Goal: Transaction & Acquisition: Obtain resource

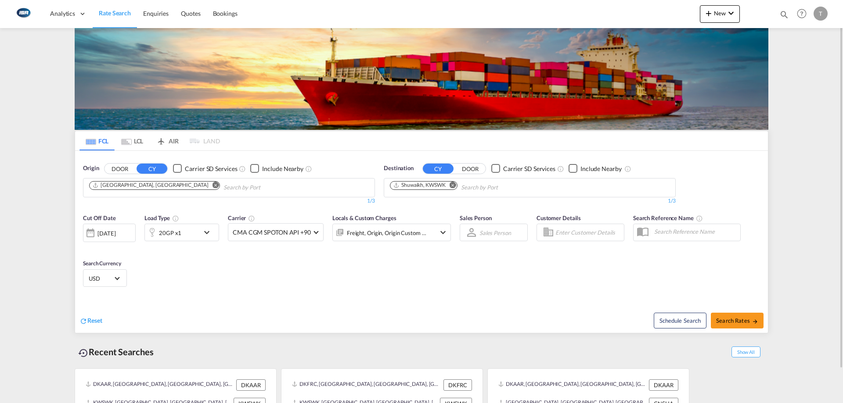
click at [453, 184] on md-icon "Remove" at bounding box center [452, 185] width 7 height 7
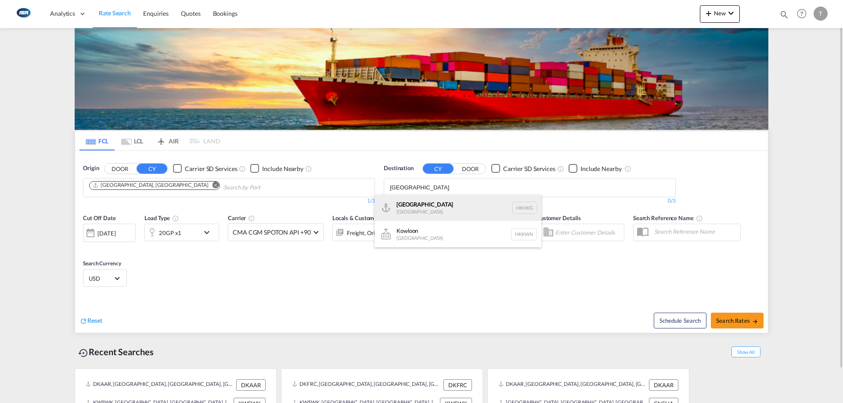
type input "hong kong"
click at [446, 201] on div "Hong Kong Hong Kong HKHKG" at bounding box center [457, 208] width 167 height 26
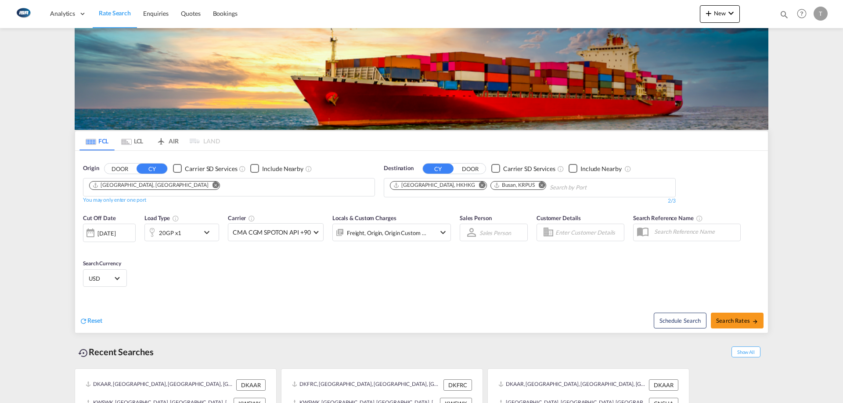
click at [539, 188] on md-icon "Remove" at bounding box center [542, 185] width 7 height 7
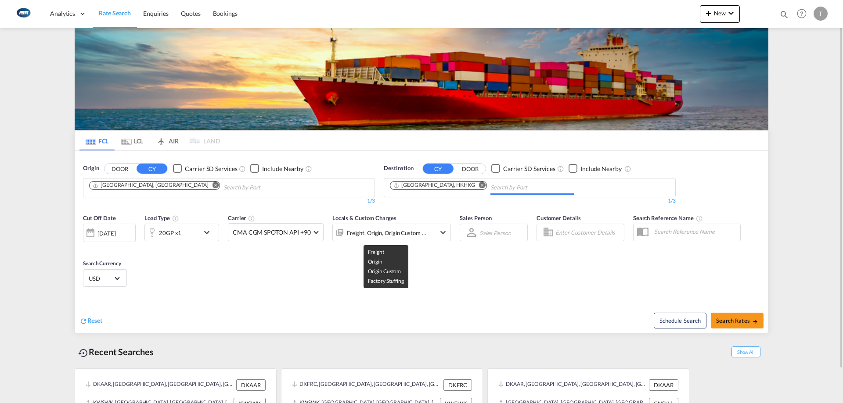
click at [407, 231] on div "Freight, Origin, Origin Custom +1" at bounding box center [387, 233] width 80 height 12
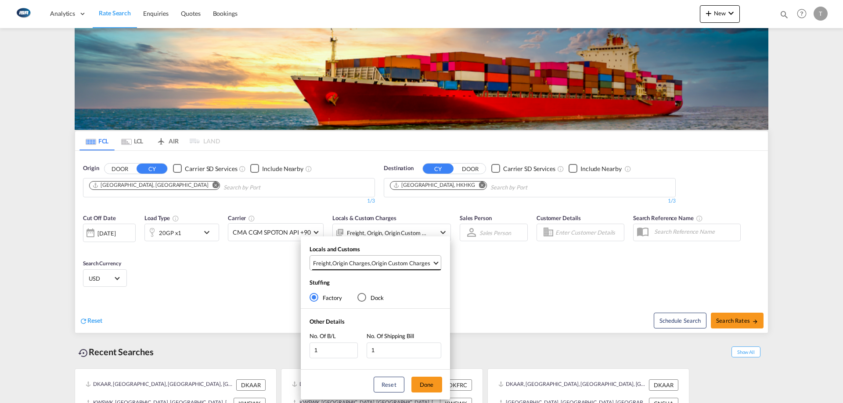
click at [392, 263] on div "Origin Custom Charges" at bounding box center [400, 263] width 59 height 8
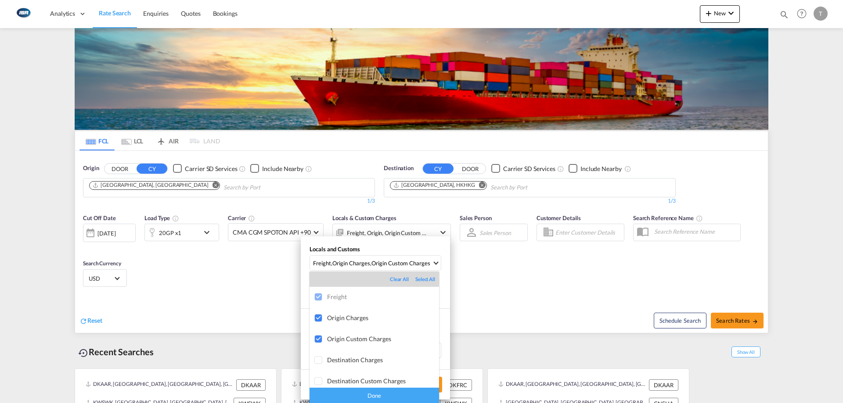
click at [405, 395] on div "Done" at bounding box center [373, 395] width 129 height 15
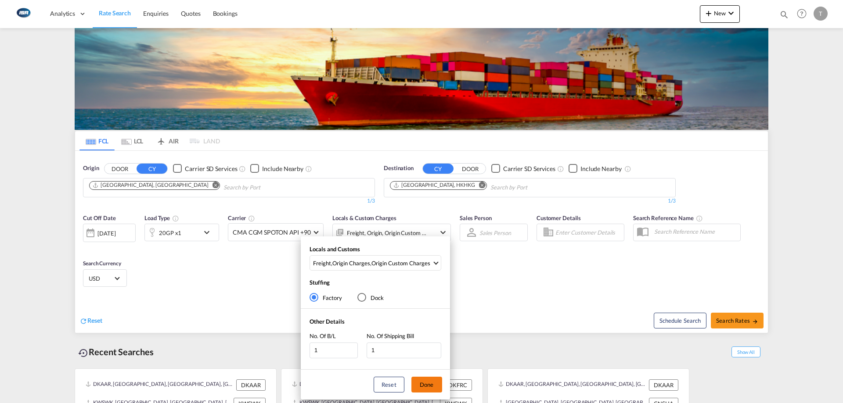
click at [428, 388] on button "Done" at bounding box center [426, 385] width 31 height 16
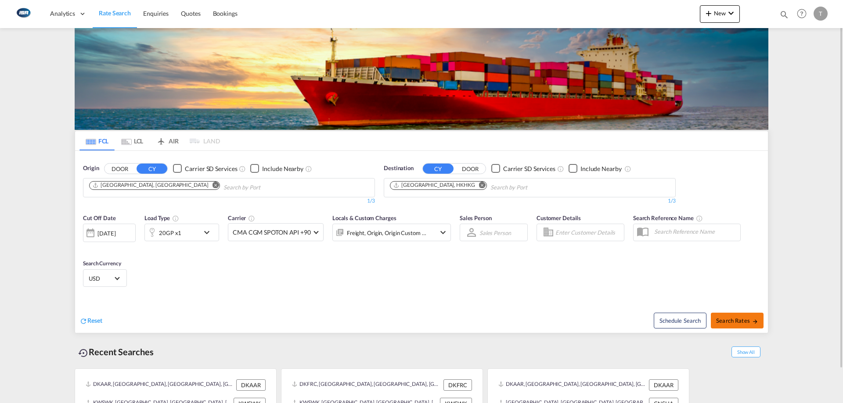
click at [735, 320] on span "Search Rates" at bounding box center [737, 320] width 42 height 7
type input "DKAAR to HKHKG / 28 Aug 2025"
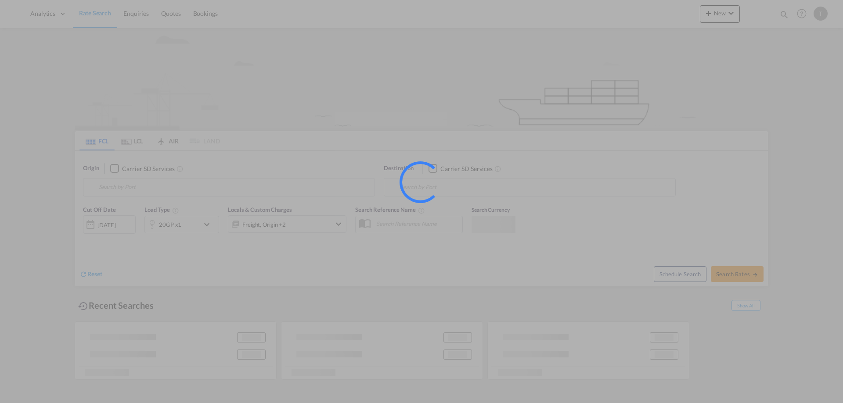
type input "[GEOGRAPHIC_DATA], [GEOGRAPHIC_DATA]"
type input "Xingang, CNXGA"
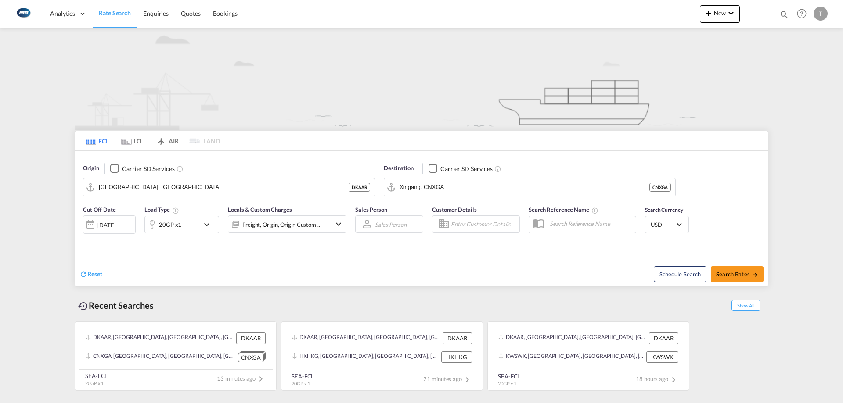
click at [133, 140] on md-tab-item "LCL" at bounding box center [132, 140] width 35 height 19
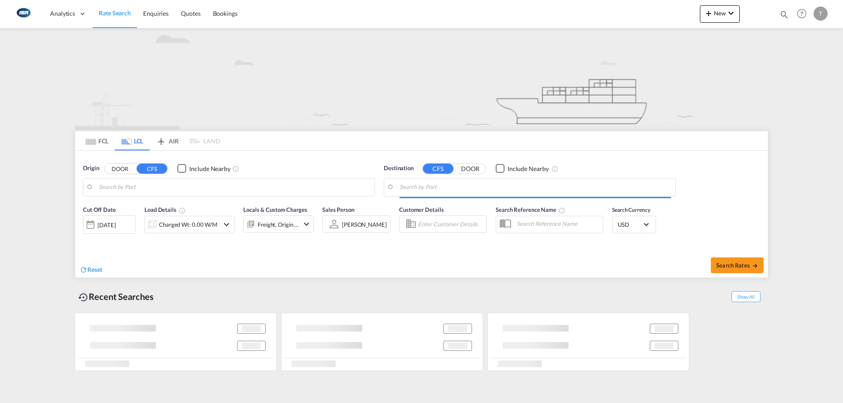
type input "DK-8653, [GEOGRAPHIC_DATA], [GEOGRAPHIC_DATA], [GEOGRAPHIC_DATA], [GEOGRAPHIC_D…"
type input "Taichung, TWTXG"
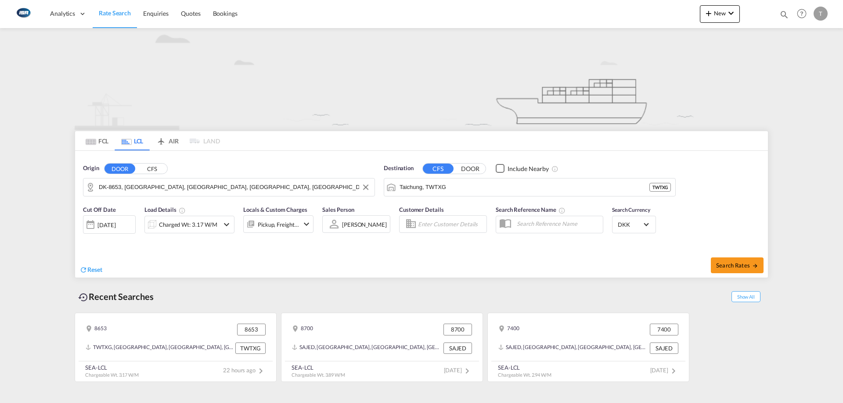
click at [212, 187] on input "DK-8653, [GEOGRAPHIC_DATA], [GEOGRAPHIC_DATA], [GEOGRAPHIC_DATA], [GEOGRAPHIC_D…" at bounding box center [234, 187] width 271 height 13
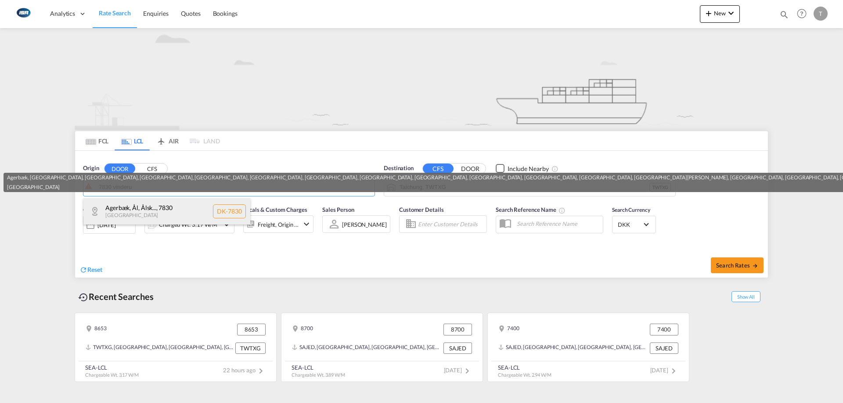
click at [159, 206] on div "Agerbæk, Ål, Ålsk... , 7830 [GEOGRAPHIC_DATA] [GEOGRAPHIC_DATA]-7830" at bounding box center [166, 211] width 167 height 26
type input "DK-7830, [GEOGRAPHIC_DATA], [GEOGRAPHIC_DATA], [GEOGRAPHIC_DATA], [GEOGRAPHIC_D…"
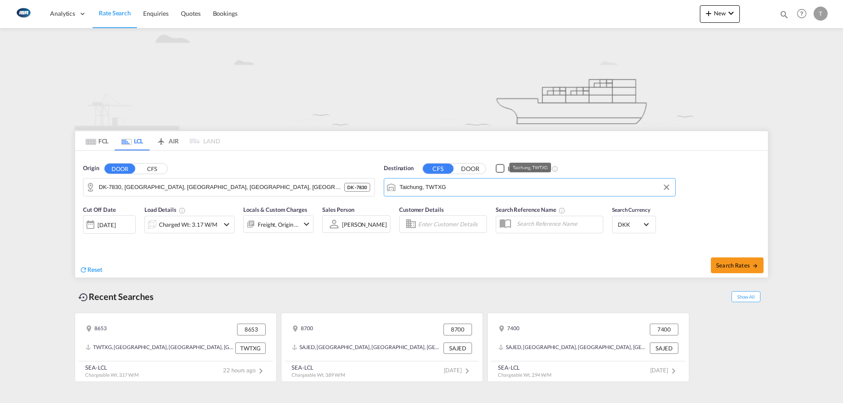
click at [494, 183] on input "Taichung, TWTXG" at bounding box center [534, 187] width 271 height 13
click at [467, 207] on div "Shekou , GD [GEOGRAPHIC_DATA] CNSHK" at bounding box center [467, 211] width 167 height 26
type input "Shekou, GD, CNSHK"
click at [158, 234] on div "Cut Off Date [DATE] [DATE] Load Details Charged Wt: 3.17 W/M Locals & Custom Ch…" at bounding box center [198, 222] width 230 height 35
click at [174, 226] on div "Charged Wt: 3.17 W/M" at bounding box center [188, 225] width 58 height 12
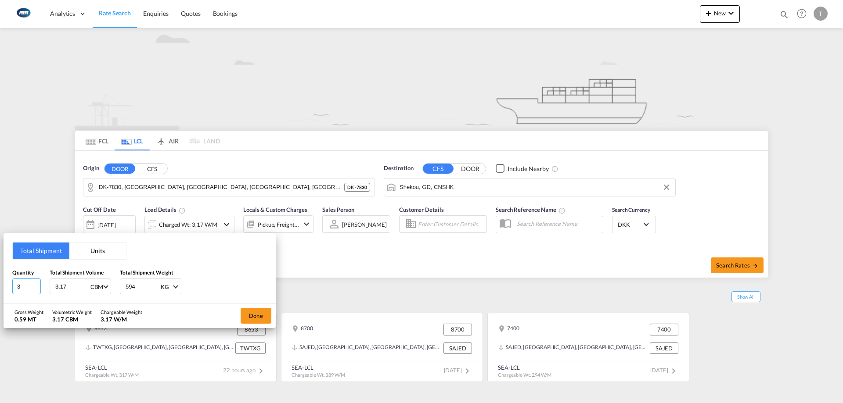
drag, startPoint x: 25, startPoint y: 286, endPoint x: 4, endPoint y: 286, distance: 20.6
click at [4, 286] on div "Total Shipment Units Quantity 3 Total Shipment Volume 3.17 CBM CBM CFT Total Sh…" at bounding box center [140, 268] width 272 height 70
type input "13"
type input "11.4"
type input "1040"
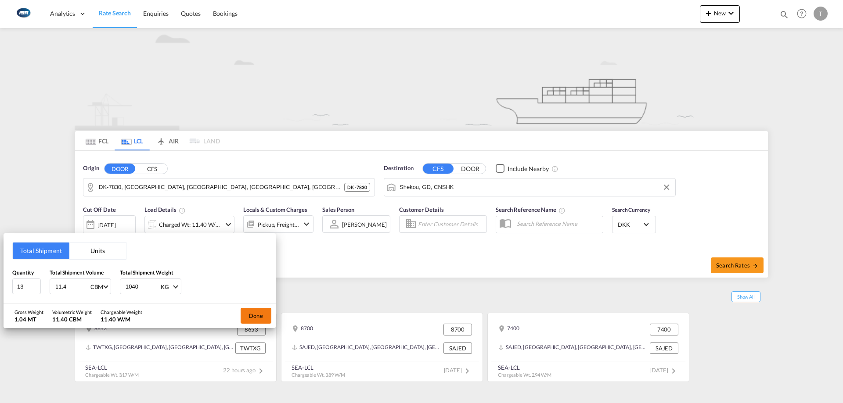
click at [254, 312] on button "Done" at bounding box center [256, 316] width 31 height 16
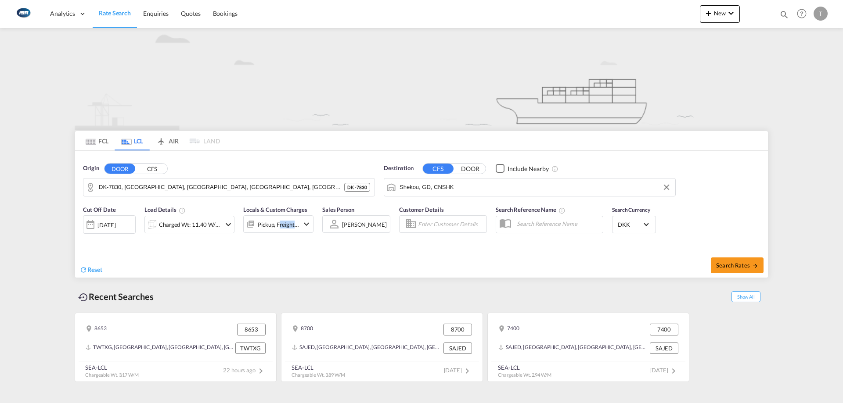
click at [278, 233] on div "Locals & Custom Charges Pickup, Freight +2" at bounding box center [278, 222] width 70 height 35
click at [276, 231] on div "Pickup, Freight +2" at bounding box center [278, 225] width 41 height 12
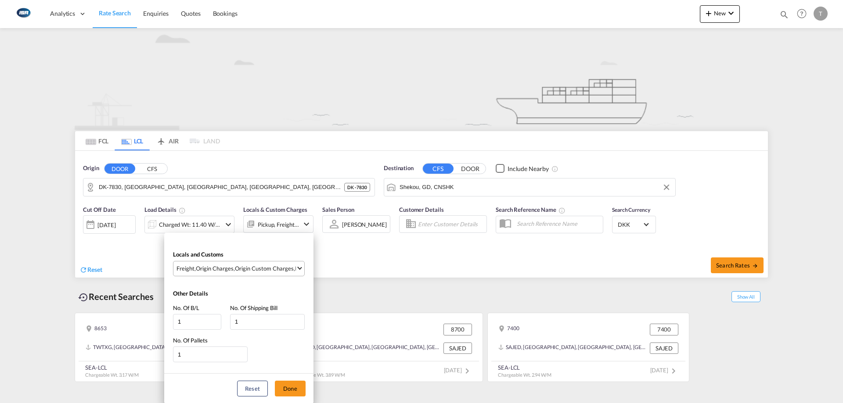
click at [242, 264] on md-select-value "Freight , Origin Charges , Origin Custom Charges , Pickup Charges" at bounding box center [240, 269] width 129 height 14
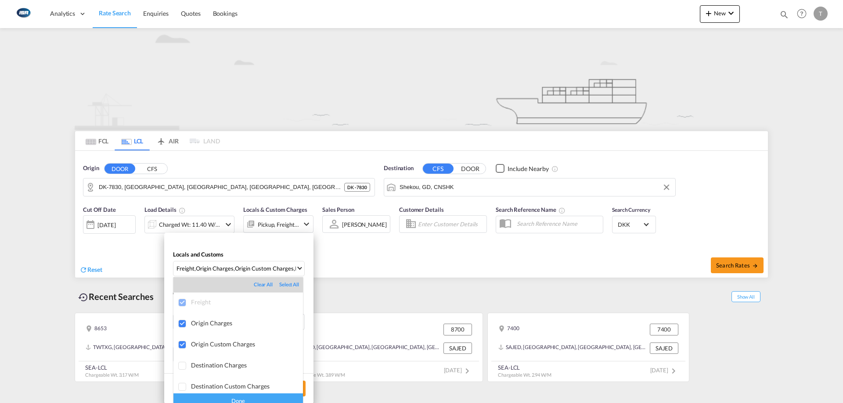
click at [256, 401] on div "Done" at bounding box center [237, 401] width 129 height 15
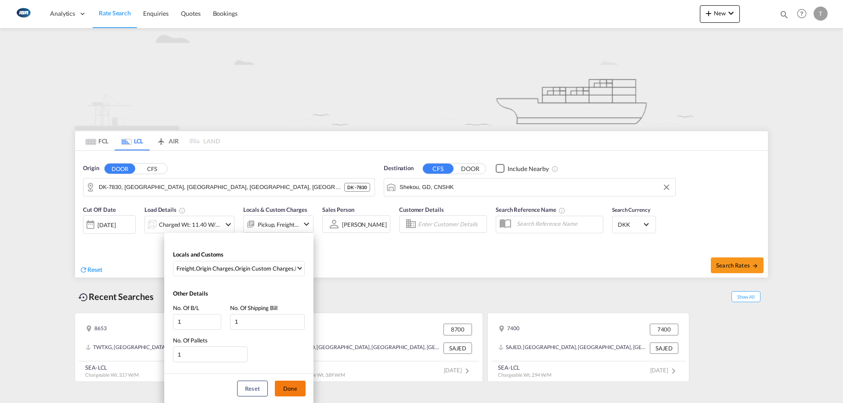
click at [292, 383] on button "Done" at bounding box center [290, 389] width 31 height 16
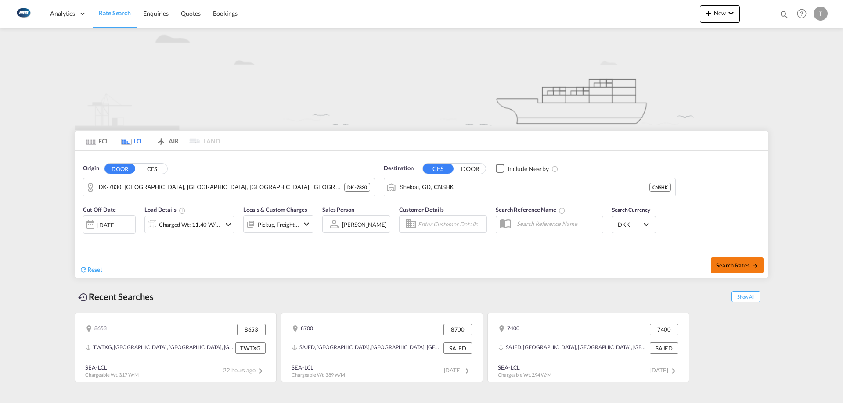
click at [745, 264] on span "Search Rates" at bounding box center [737, 265] width 42 height 7
type input "7830 to CNSHK / [DATE]"
